Goal: Task Accomplishment & Management: Manage account settings

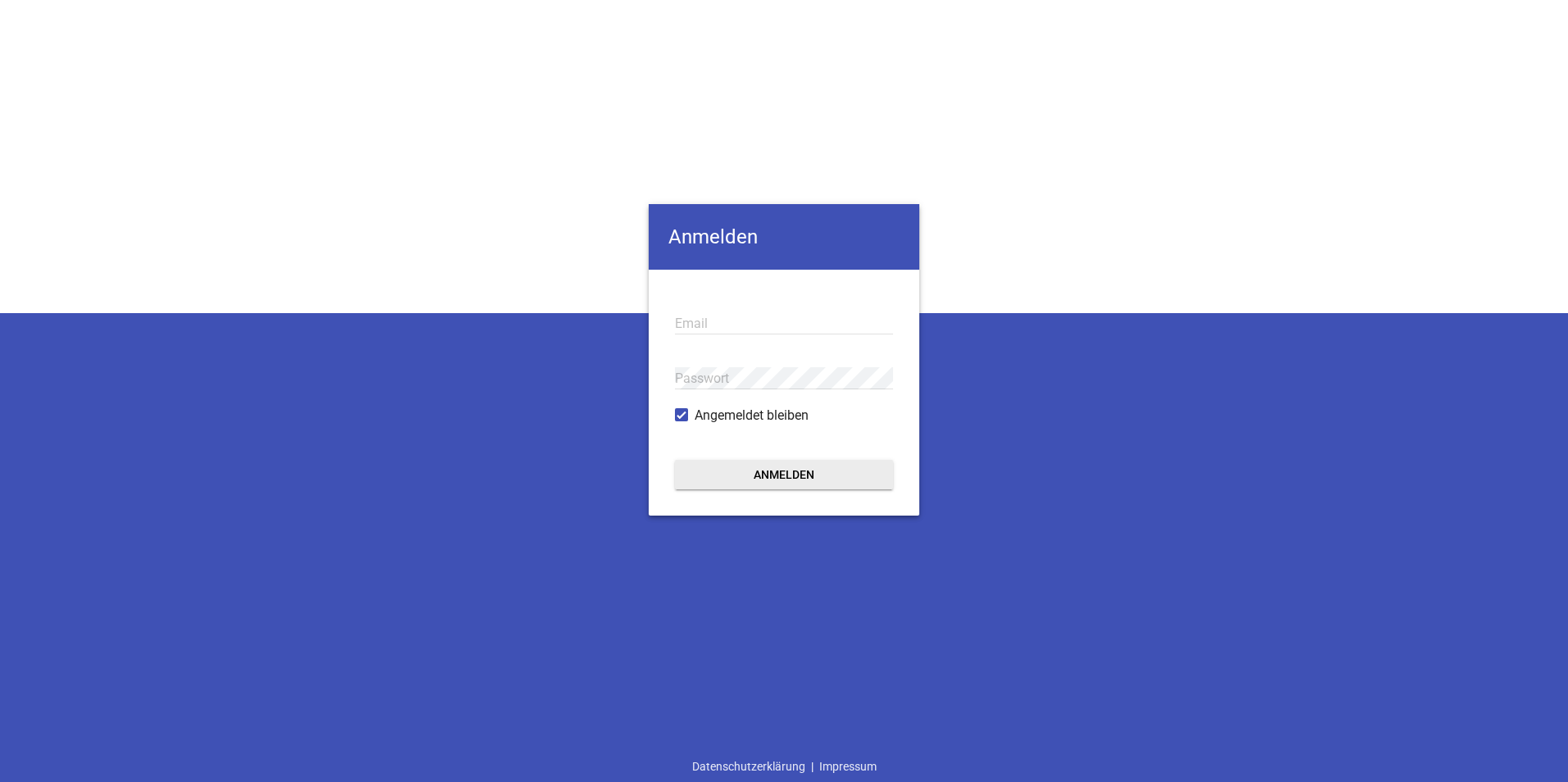
type input "[EMAIL_ADDRESS][DOMAIN_NAME]"
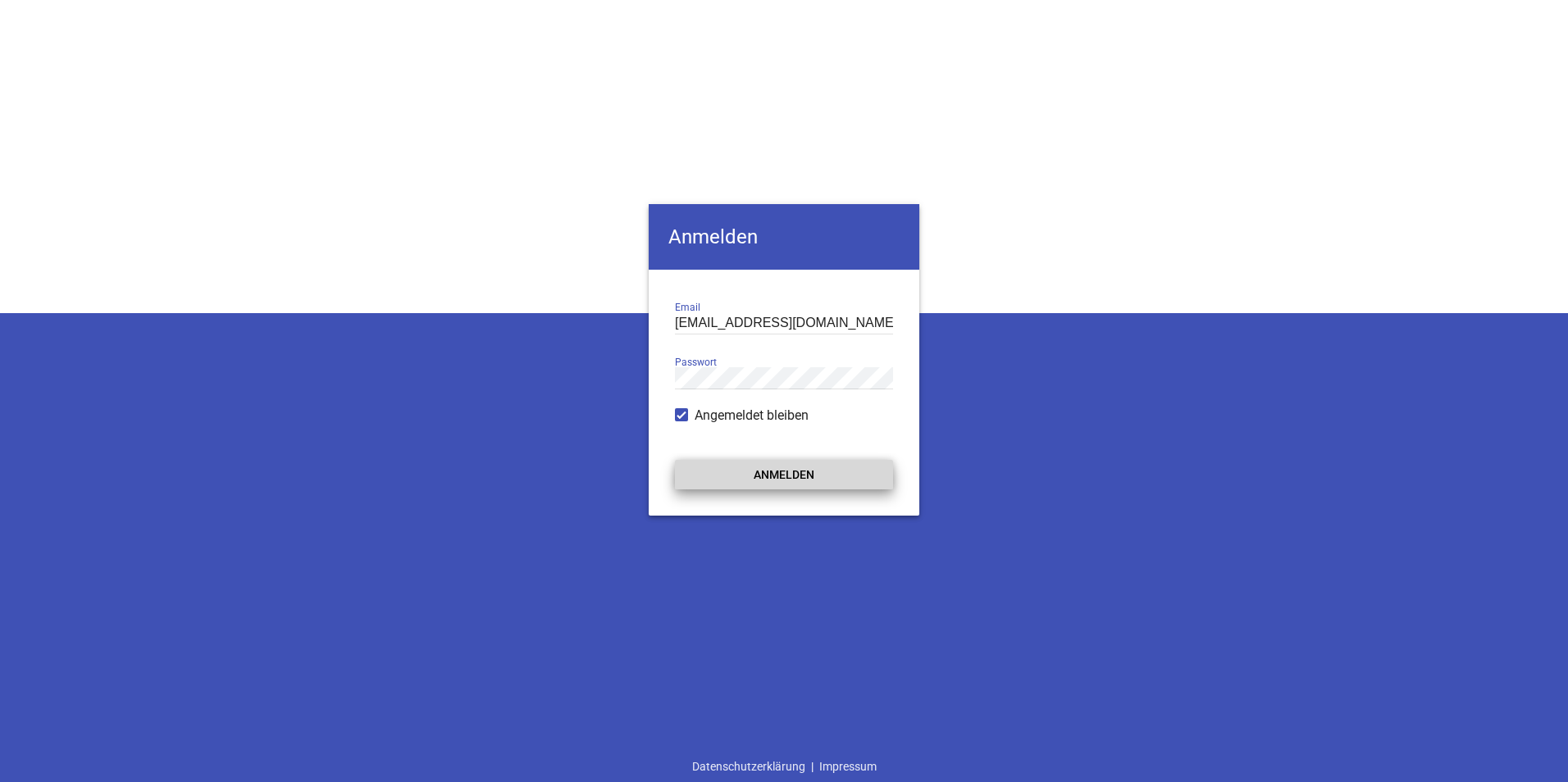
click at [813, 476] on button "Anmelden" at bounding box center [784, 475] width 218 height 29
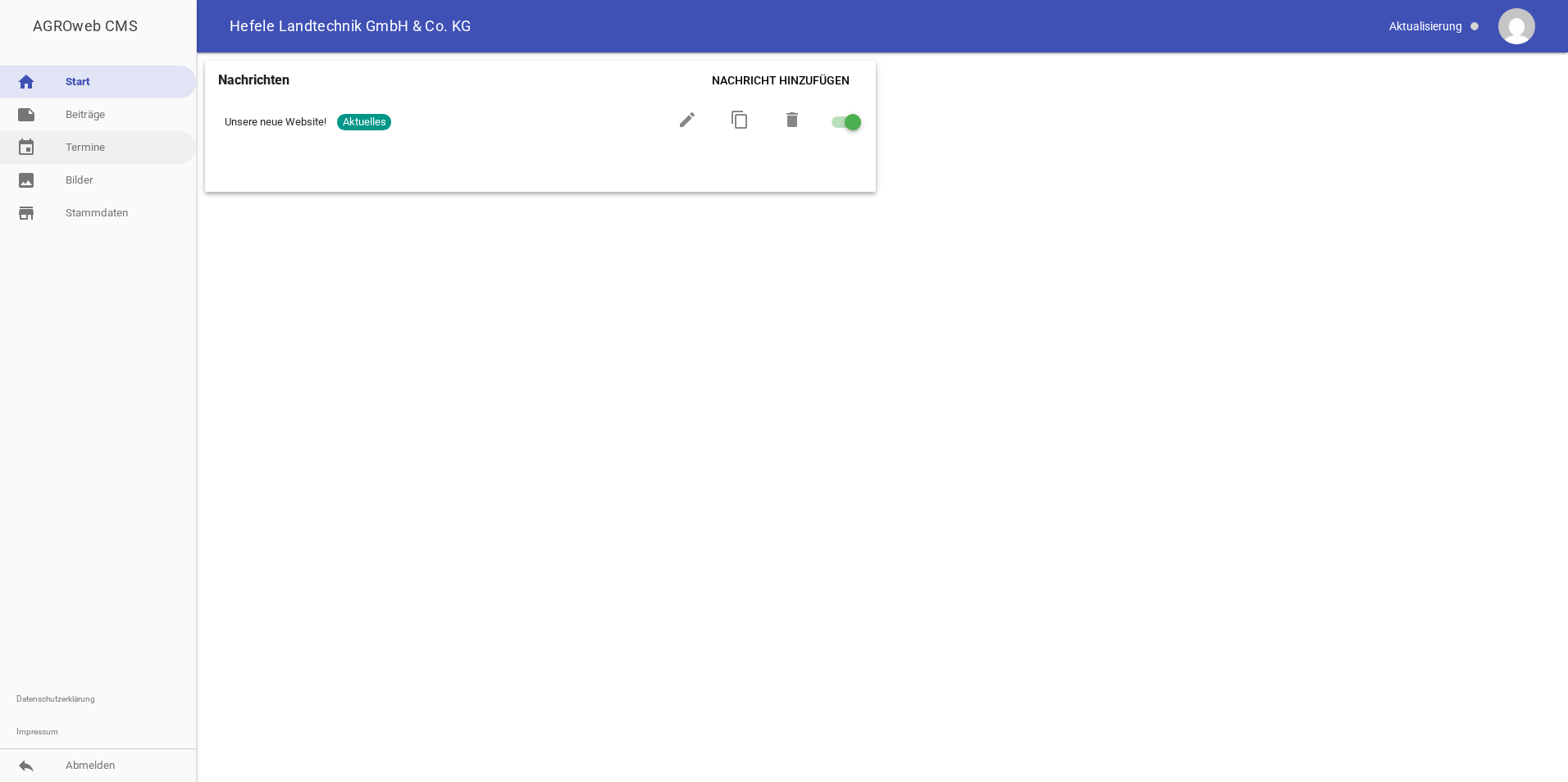
click at [107, 152] on link "event Termine" at bounding box center [98, 147] width 196 height 33
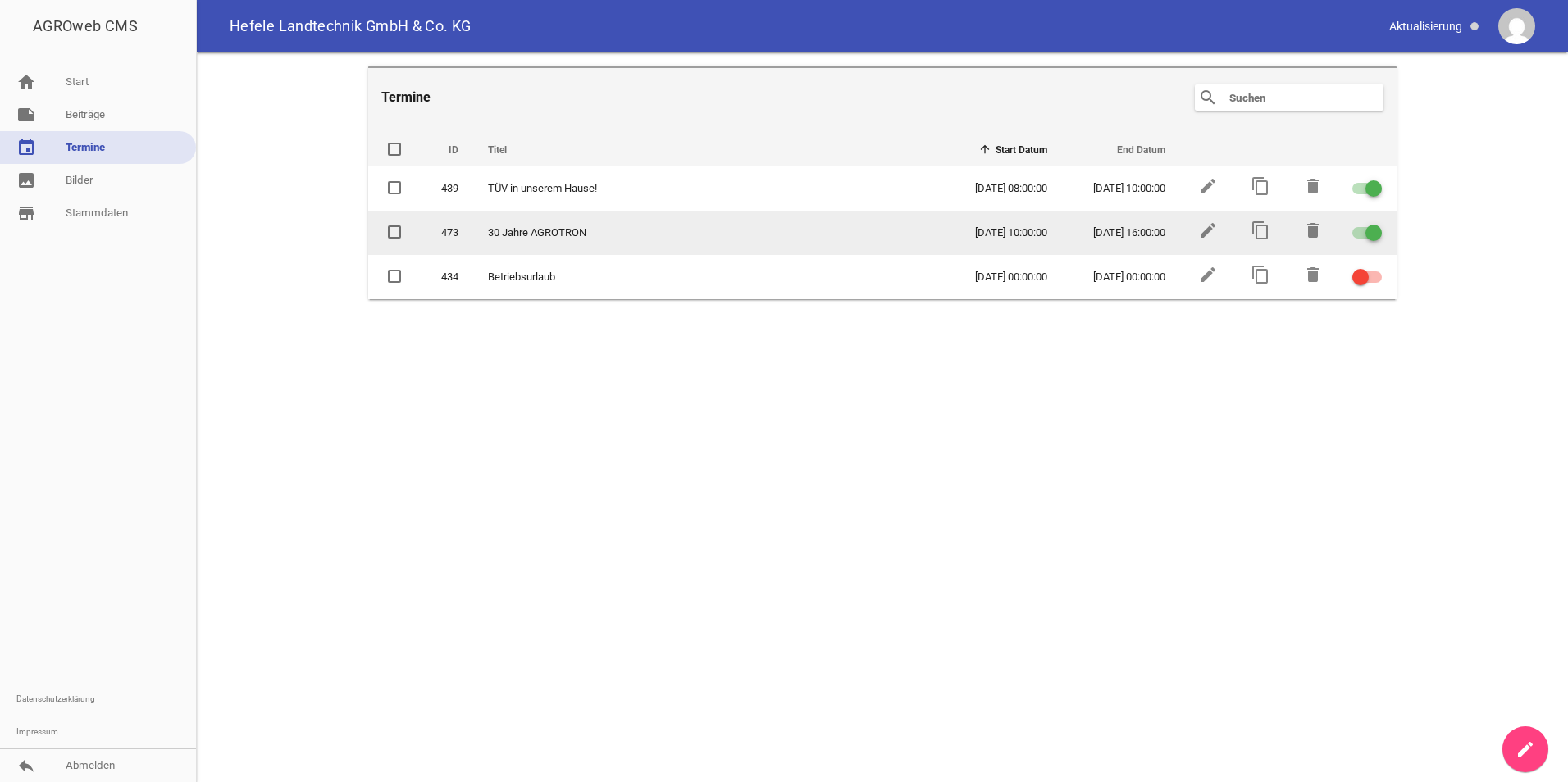
click at [390, 234] on span at bounding box center [395, 231] width 10 height 9
click at [408, 223] on input "checkbox" at bounding box center [408, 223] width 0 height 0
click at [1308, 229] on icon "delete" at bounding box center [1313, 230] width 20 height 20
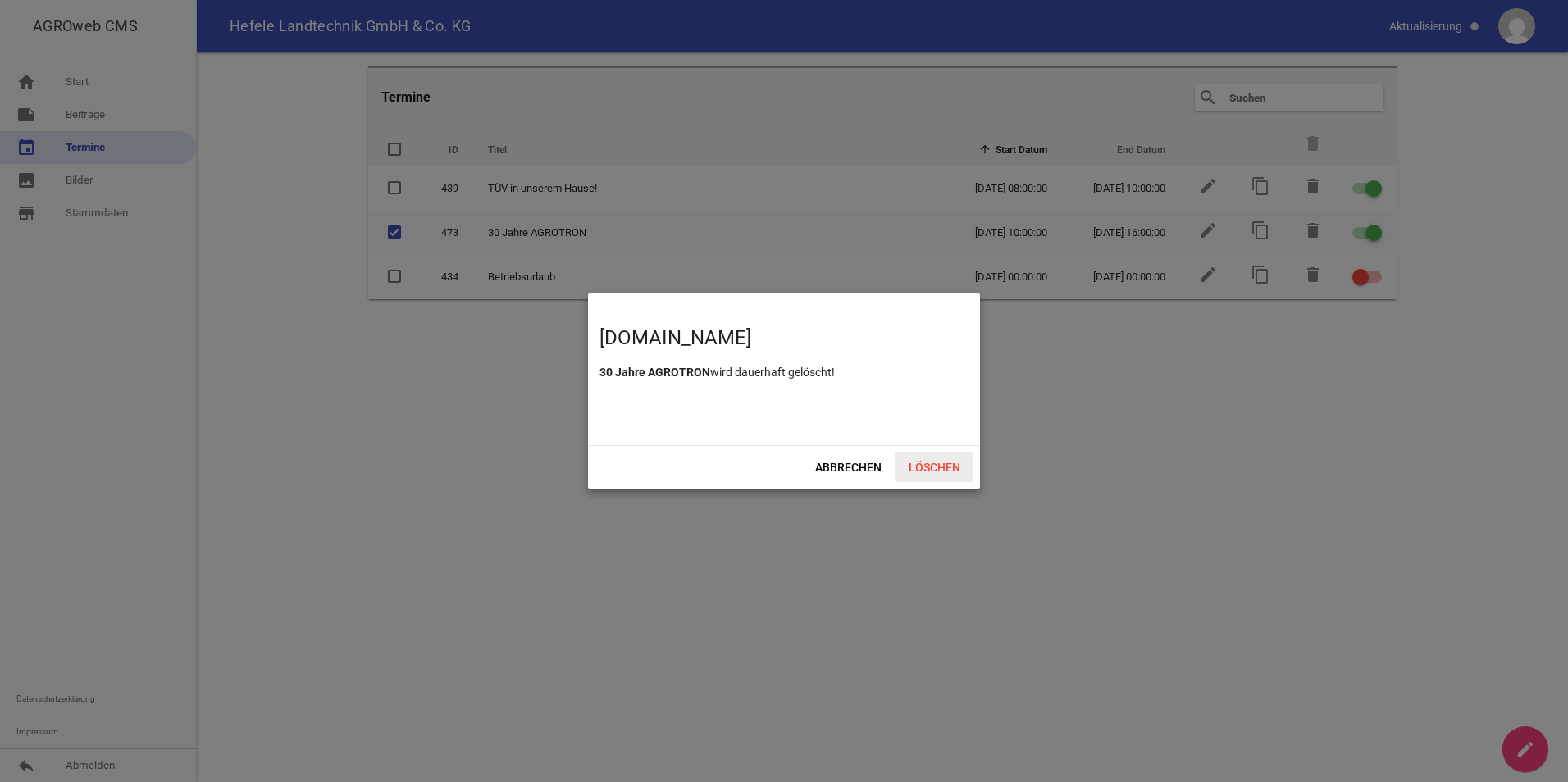
click at [937, 471] on span "Löschen" at bounding box center [934, 467] width 79 height 29
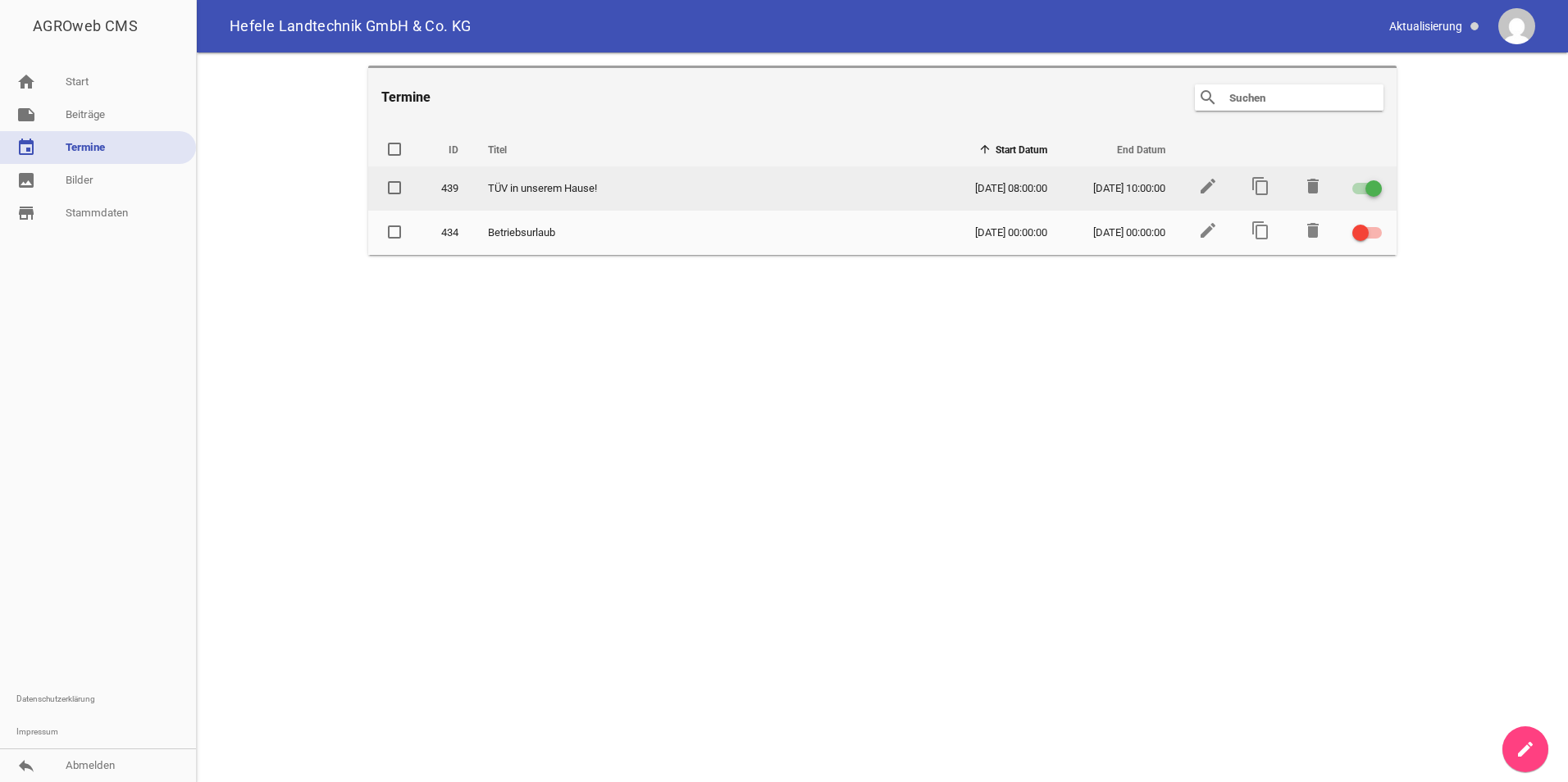
click at [1042, 193] on td "[DATE] 08:00:00" at bounding box center [1003, 188] width 118 height 45
click at [1201, 184] on icon "edit" at bounding box center [1207, 186] width 20 height 20
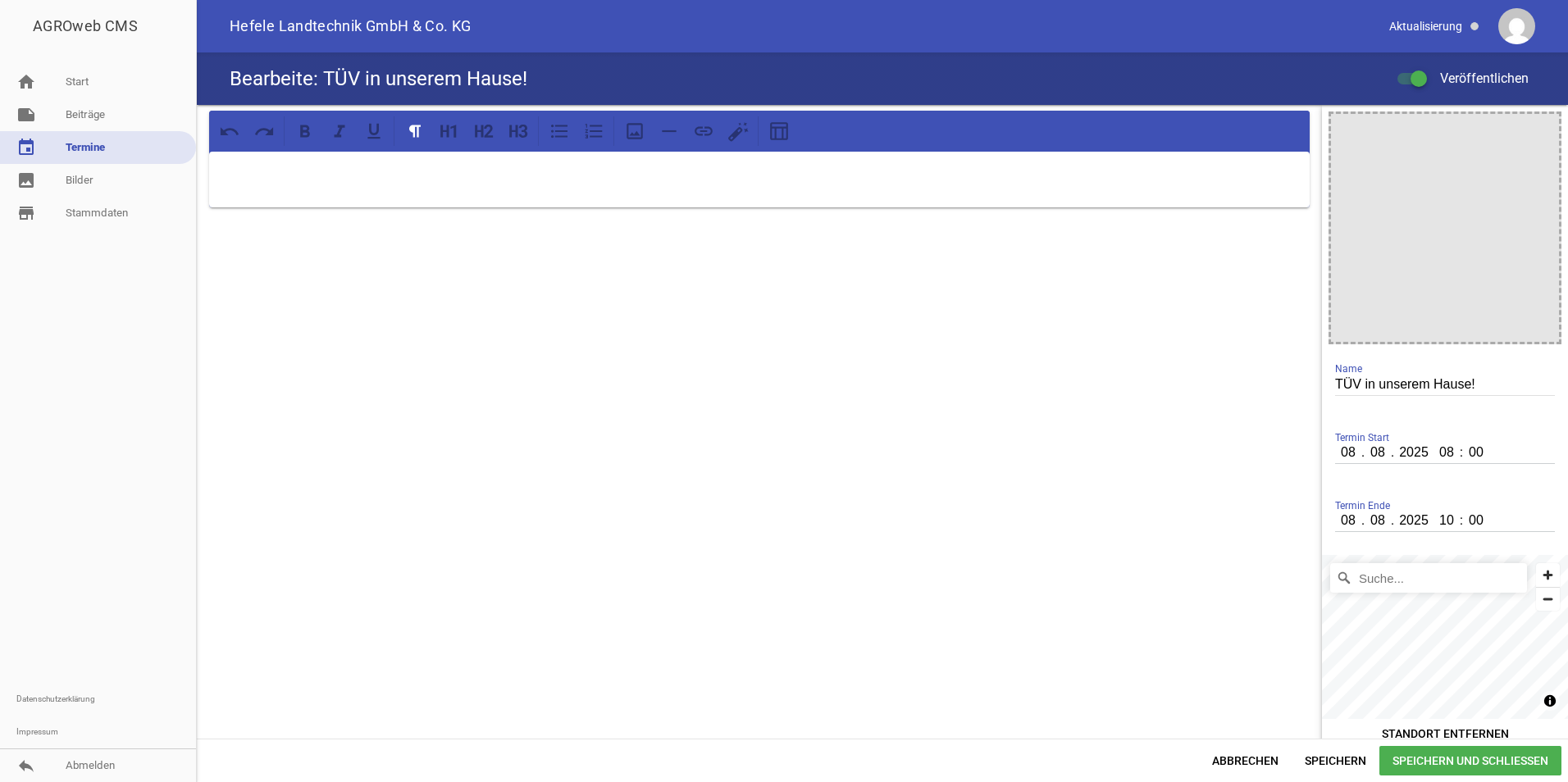
click at [1340, 457] on input "08" at bounding box center [1349, 452] width 28 height 21
type input "12"
type input "09"
click at [1344, 518] on input "08" at bounding box center [1349, 520] width 28 height 21
type input "12"
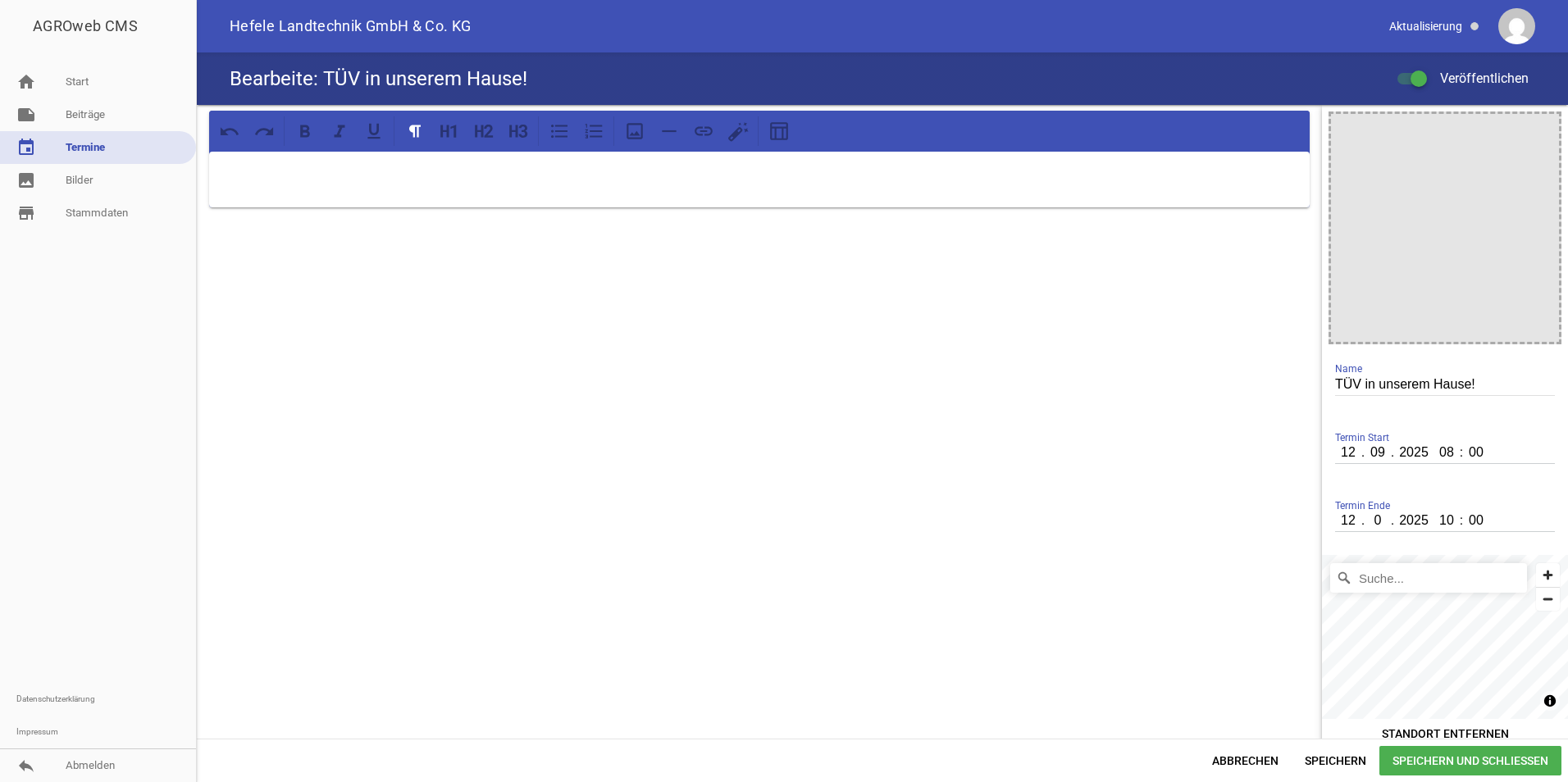
type input "09"
click at [1461, 763] on span "Speichern und Schließen" at bounding box center [1470, 761] width 182 height 29
